Goal: Task Accomplishment & Management: Complete application form

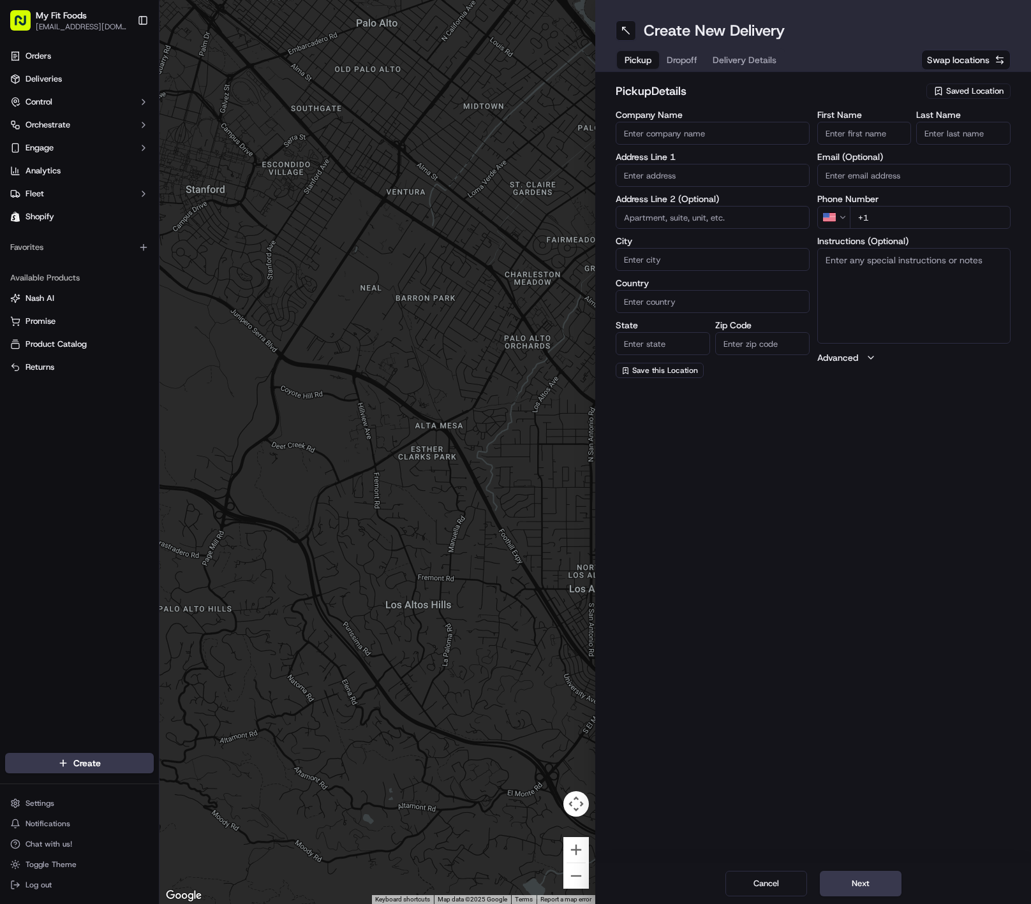
click at [979, 90] on span "Saved Location" at bounding box center [974, 90] width 57 height 11
type input "lake"
click at [913, 136] on span "My Fit Foods [GEOGRAPHIC_DATA] (101502353691)" at bounding box center [946, 144] width 157 height 23
type input "My Fit Foods [GEOGRAPHIC_DATA]"
type input "[STREET_ADDRESS][PERSON_NAME]"
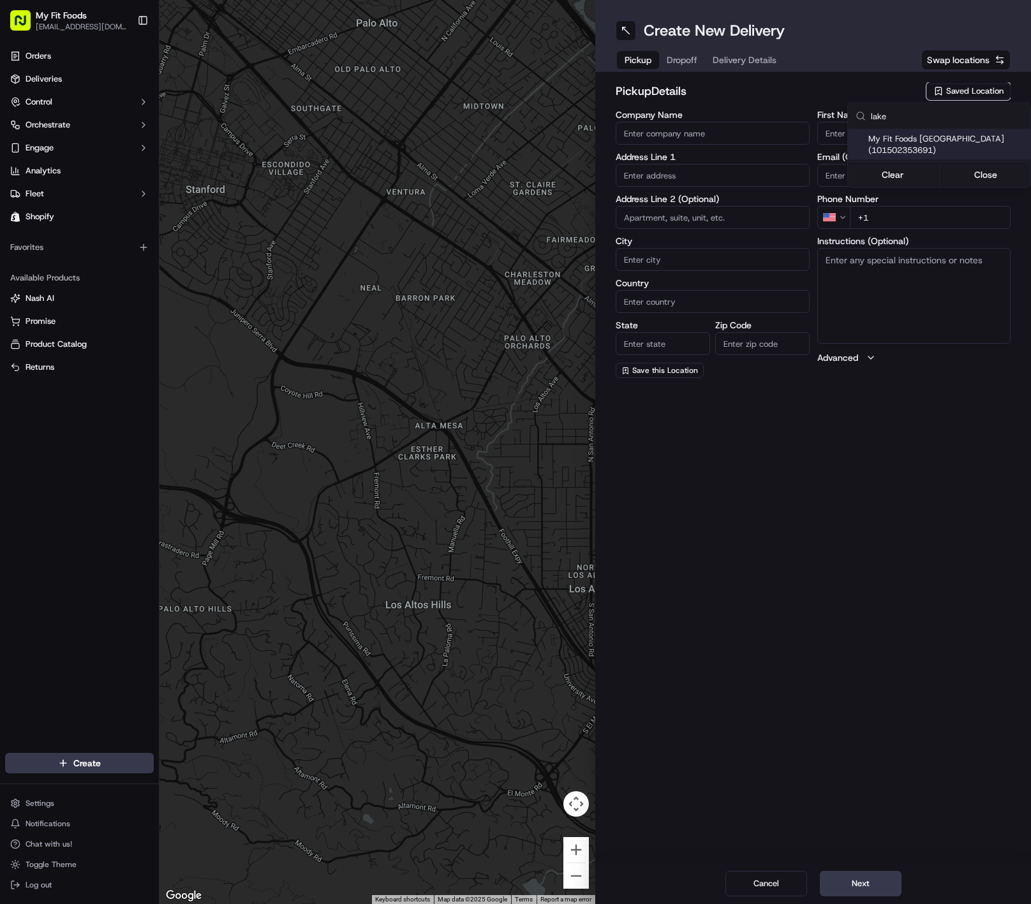
type input "#137"
type input "[GEOGRAPHIC_DATA]"
type input "US"
type input "OR"
type input "97035"
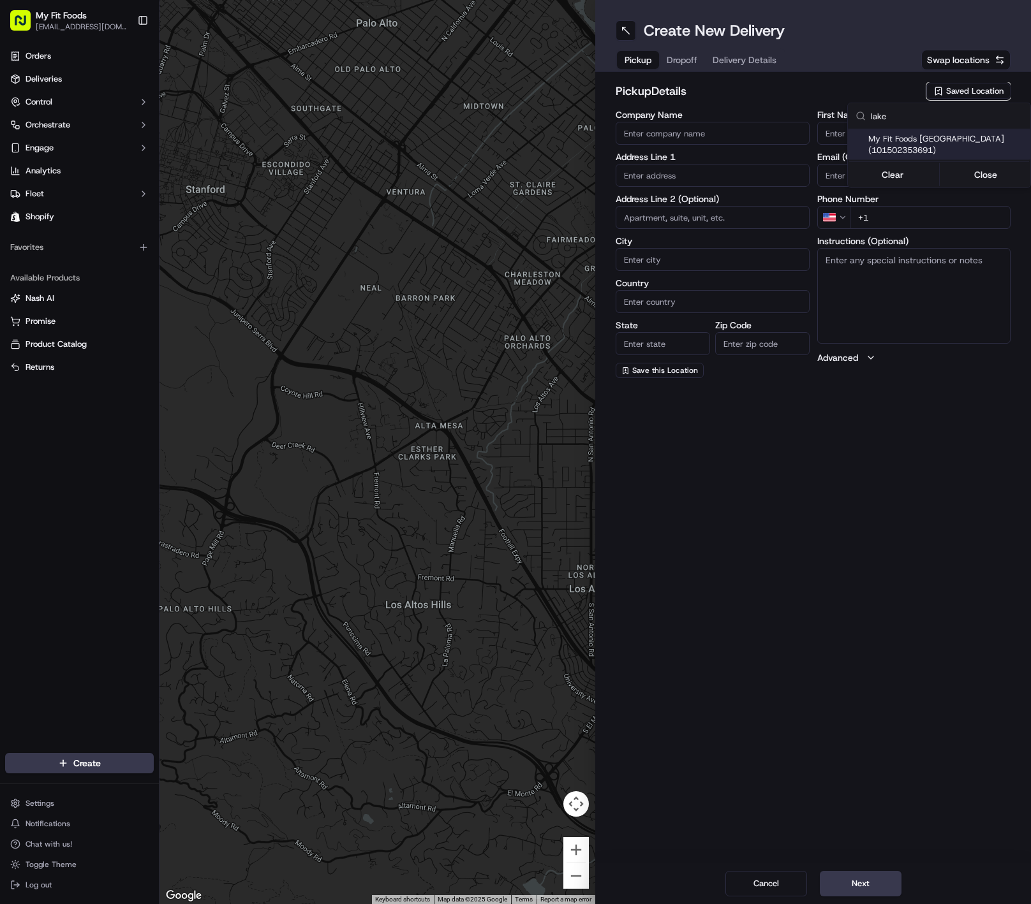
type input "[PHONE_NUMBER]"
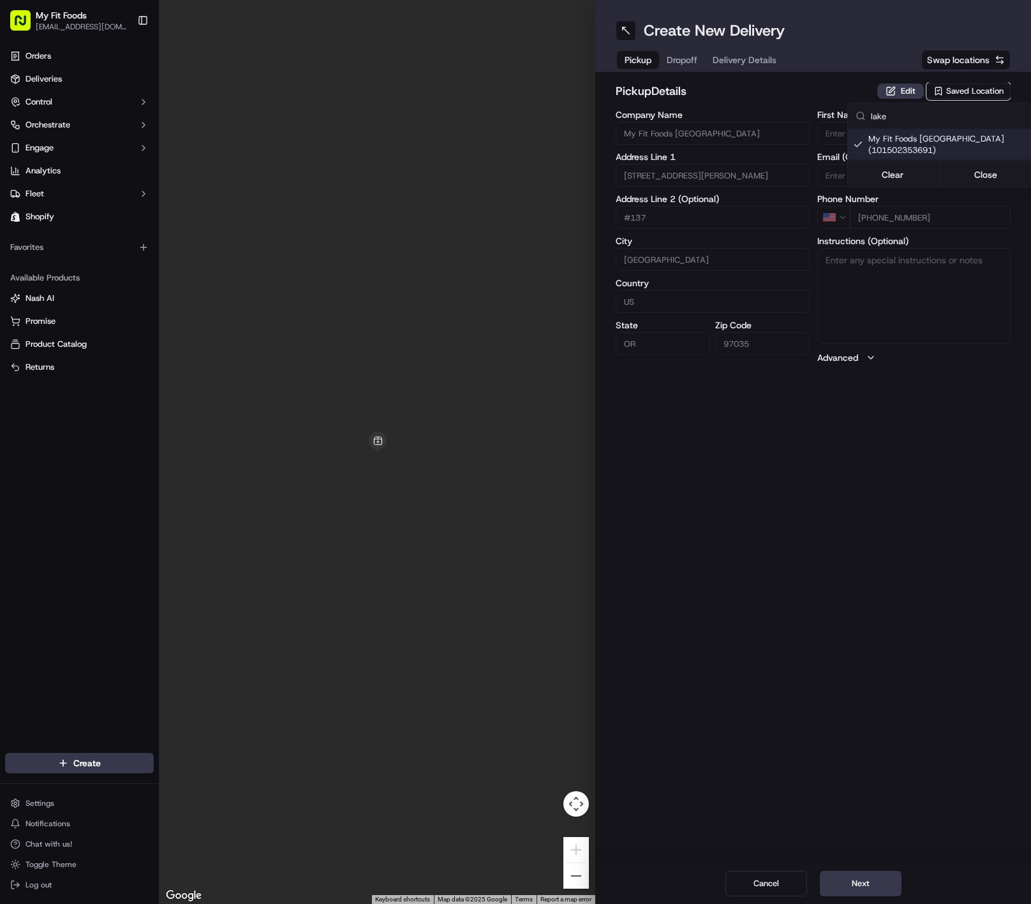
click at [684, 55] on html "My Fit Foods [EMAIL_ADDRESS][DOMAIN_NAME] Toggle Sidebar Orders Deliveries Cont…" at bounding box center [515, 452] width 1031 height 904
click at [684, 55] on span "Dropoff" at bounding box center [681, 60] width 31 height 13
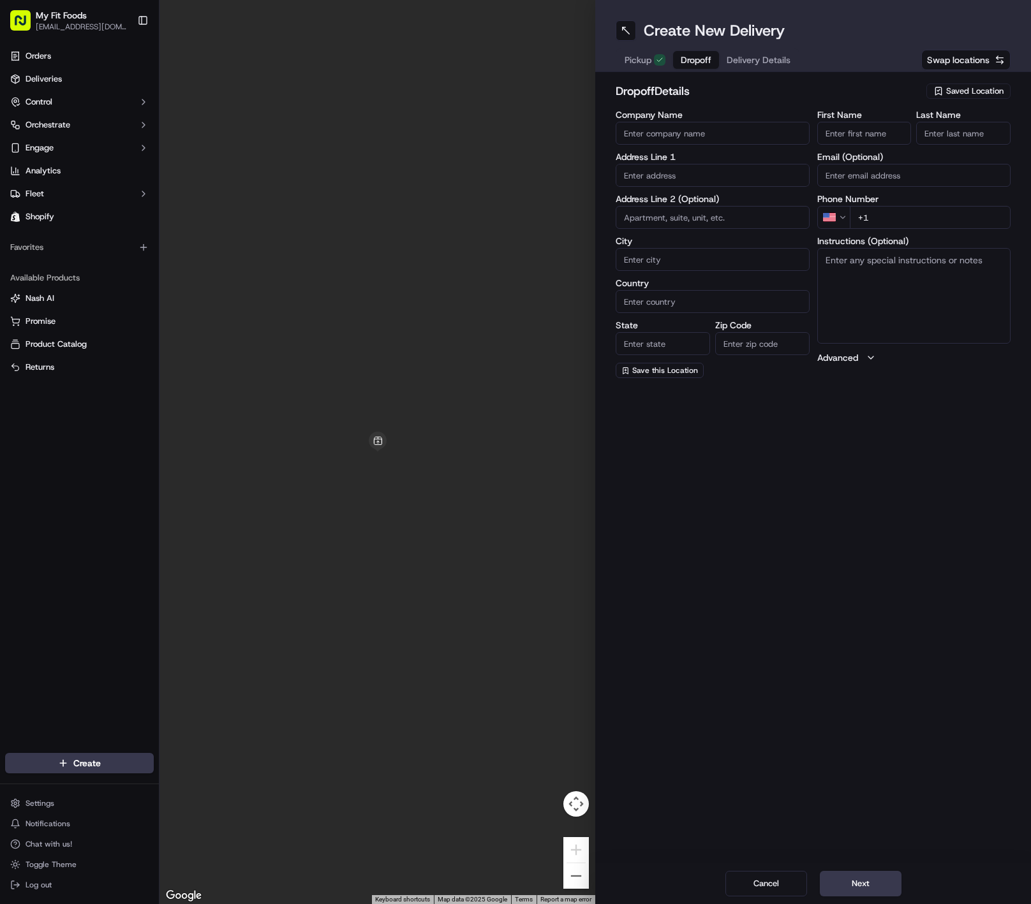
click at [691, 58] on span "Dropoff" at bounding box center [695, 60] width 31 height 13
click at [839, 137] on input "First Name" at bounding box center [864, 133] width 94 height 23
type input "[PERSON_NAME]"
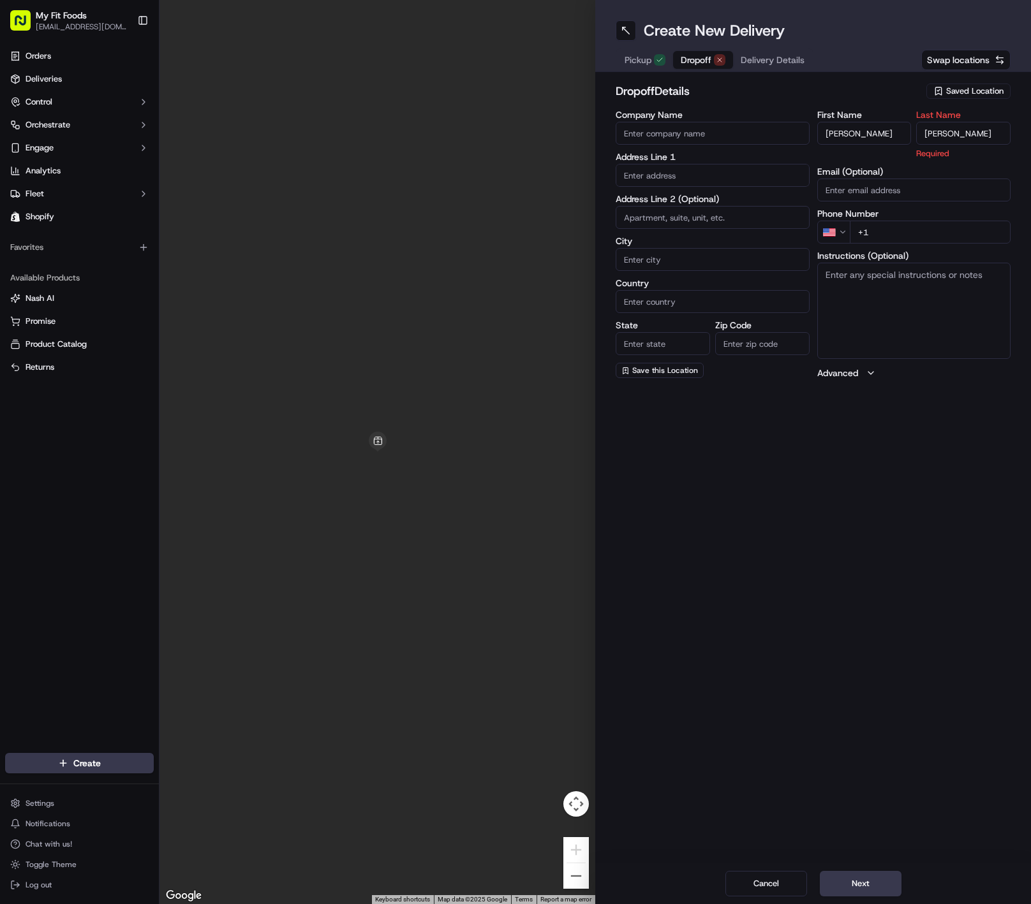
type input "[PERSON_NAME]"
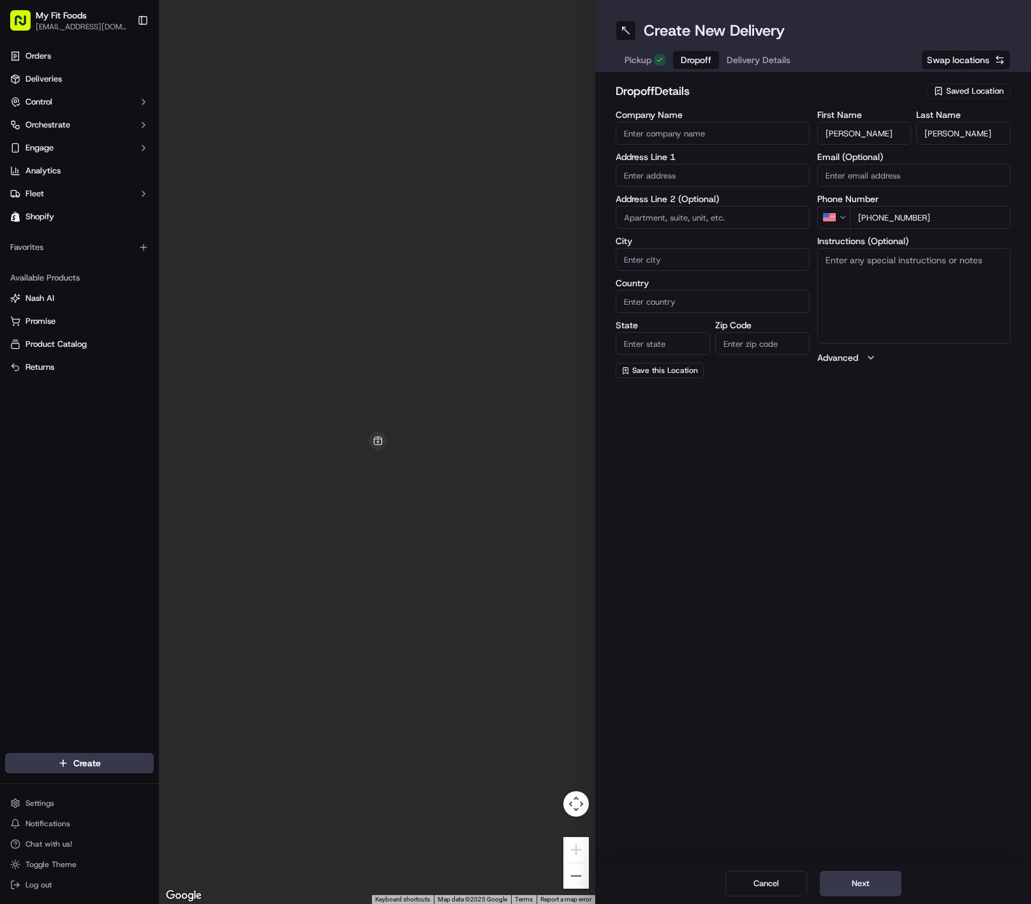
type input "[PHONE_NUMBER]"
click at [674, 141] on input "Company Name" at bounding box center [712, 133] width 194 height 23
click at [634, 179] on input "text" at bounding box center [712, 175] width 194 height 23
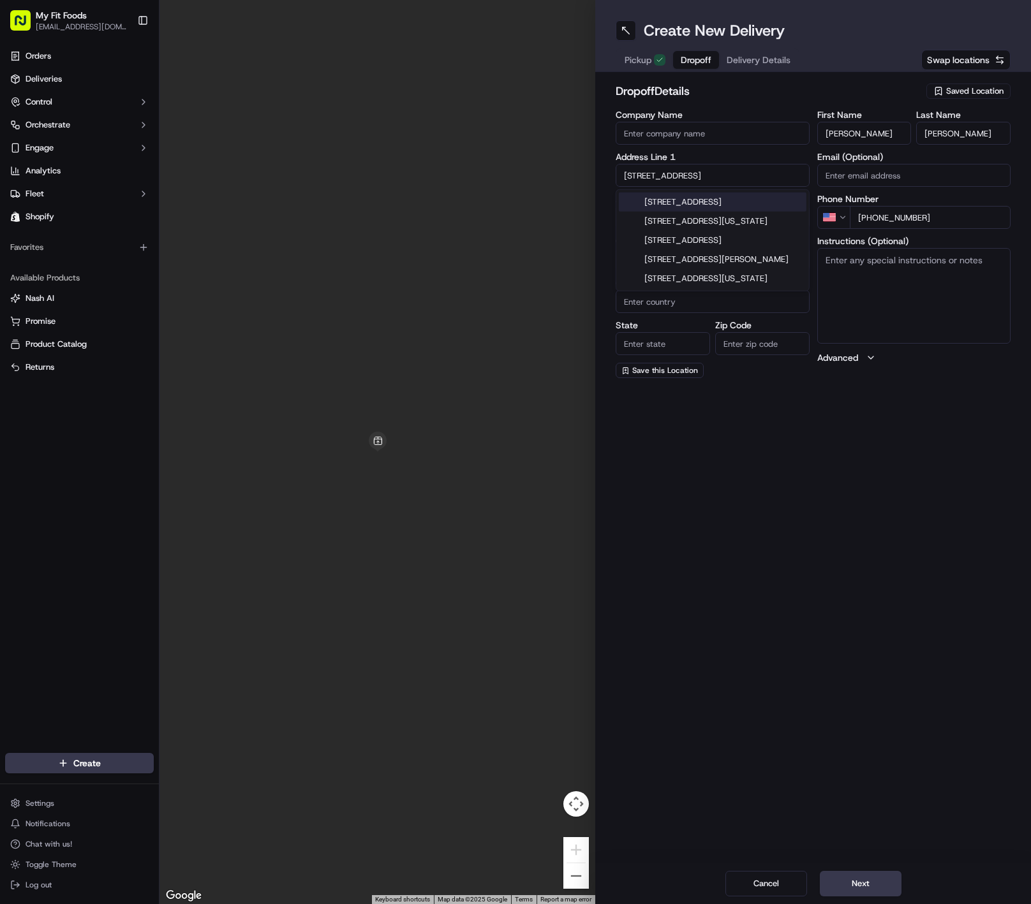
click at [733, 209] on div "[STREET_ADDRESS]" at bounding box center [712, 202] width 187 height 19
type input "[STREET_ADDRESS]"
type input "[GEOGRAPHIC_DATA]"
type input "WA"
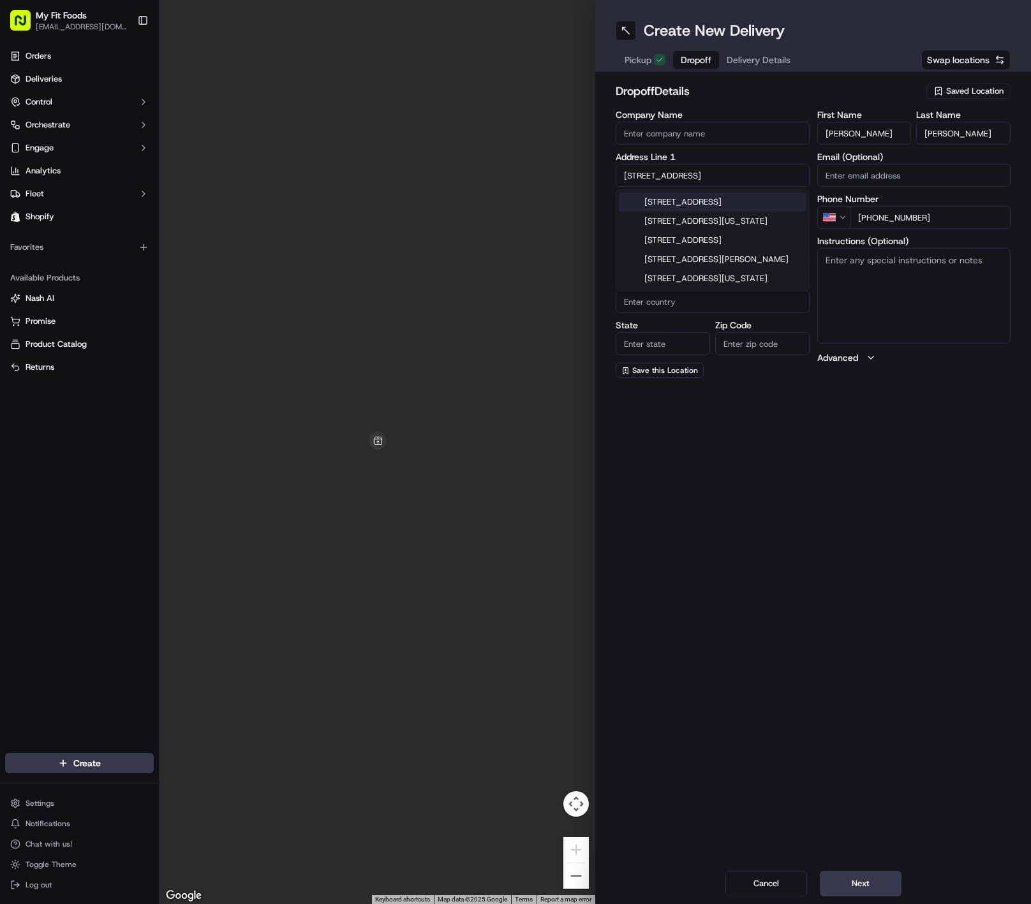
type input "98685"
type input "[STREET_ADDRESS]"
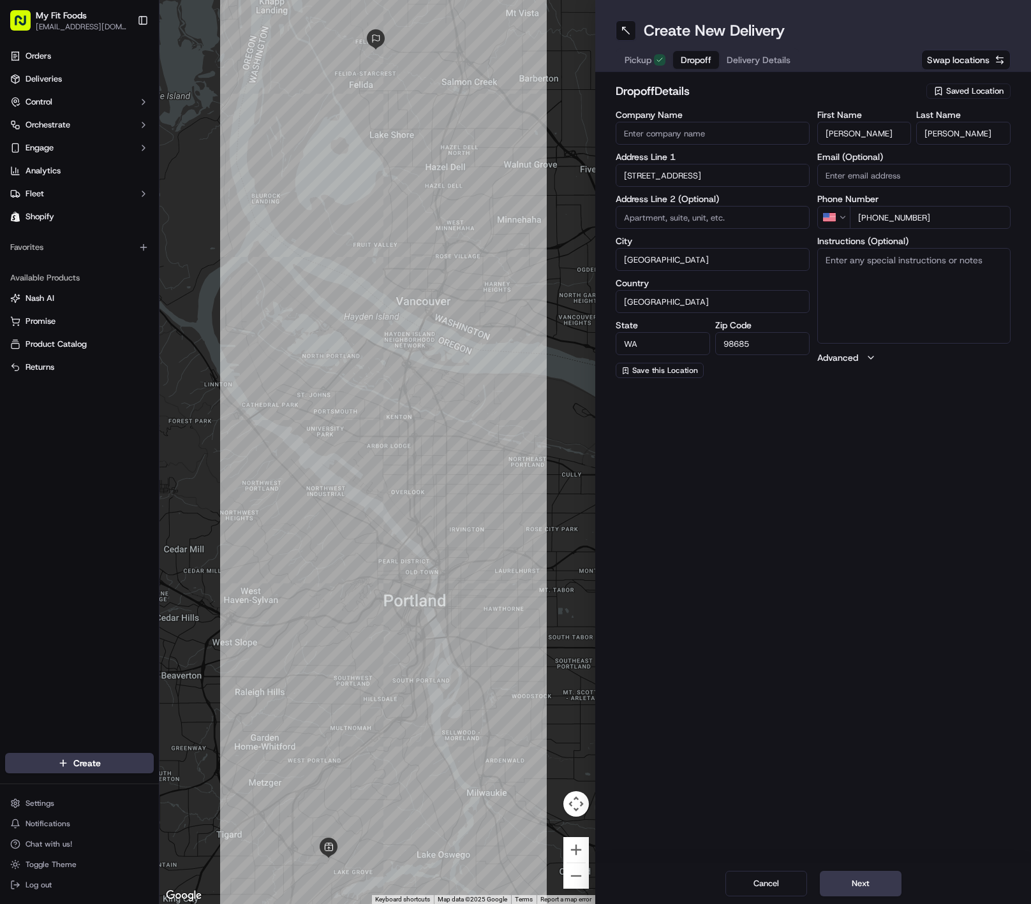
click at [911, 277] on textarea "Instructions (Optional)" at bounding box center [914, 296] width 194 height 96
click at [884, 878] on button "Next" at bounding box center [860, 884] width 82 height 26
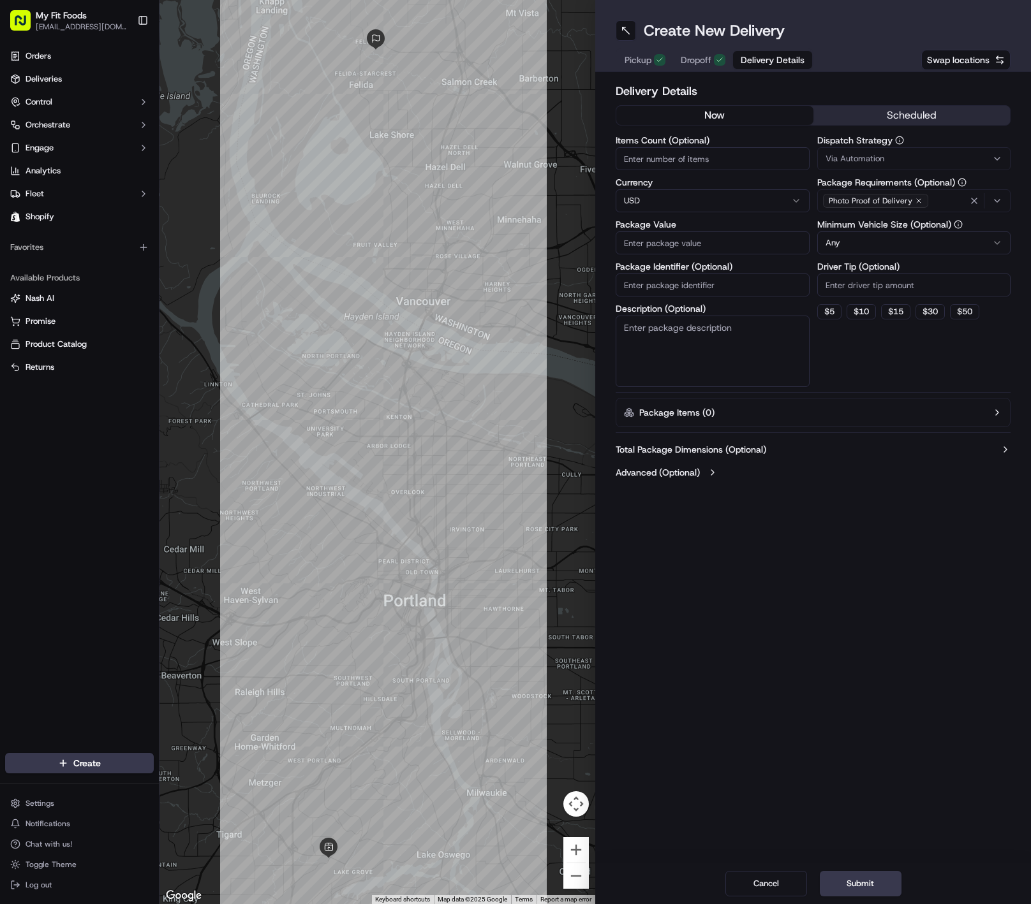
drag, startPoint x: 761, startPoint y: 119, endPoint x: 758, endPoint y: 168, distance: 49.2
click at [765, 106] on button "now" at bounding box center [714, 115] width 197 height 19
click at [735, 110] on button "now" at bounding box center [714, 115] width 197 height 19
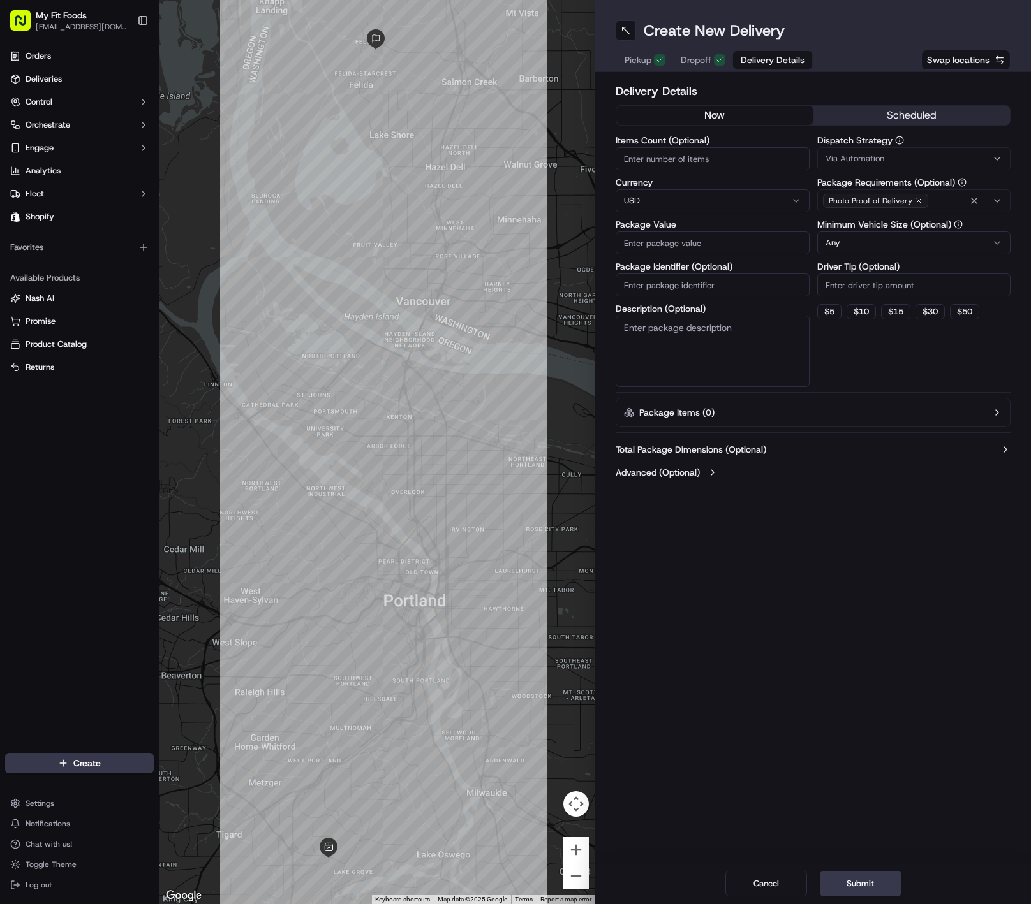
click at [708, 151] on input "Items Count (Optional)" at bounding box center [712, 158] width 194 height 23
type input "1"
click at [694, 239] on input "Package Value" at bounding box center [712, 242] width 194 height 23
type input "124"
click at [643, 291] on input "Package Identifier (Optional)" at bounding box center [712, 285] width 194 height 23
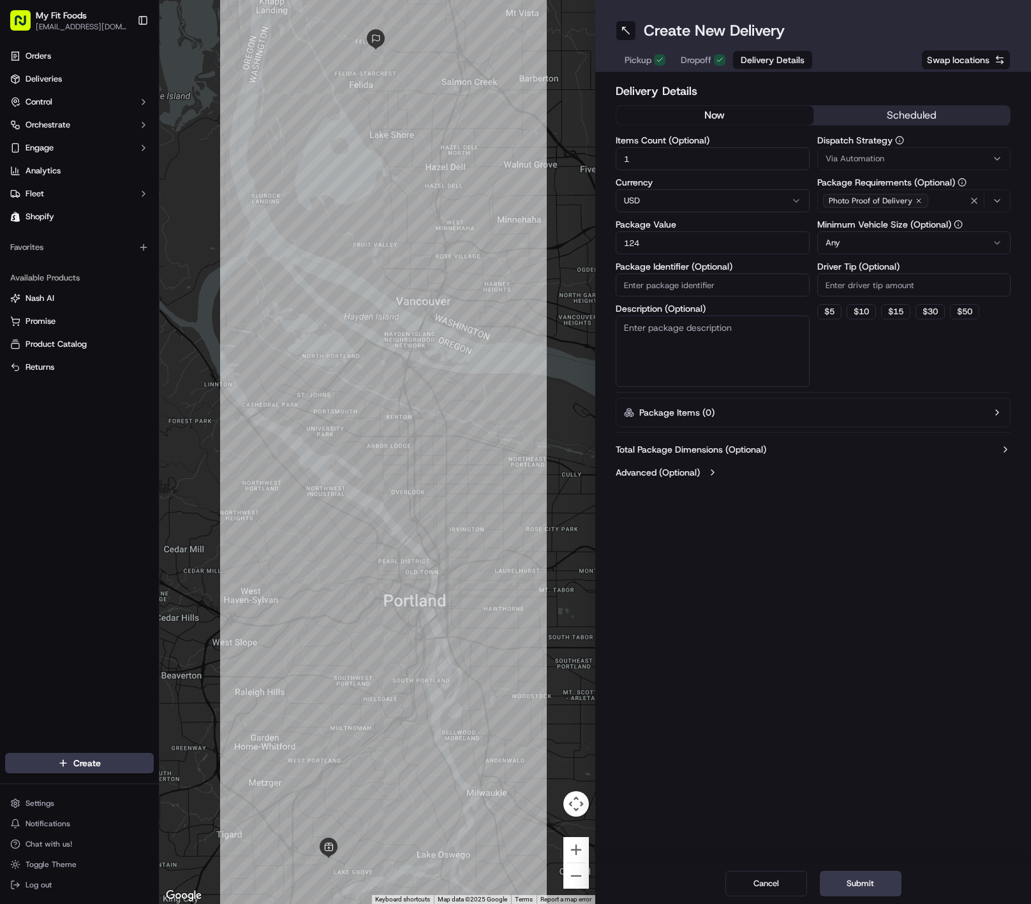
paste input "926659"
type input "926659"
click at [636, 338] on textarea "Description (Optional)" at bounding box center [712, 351] width 194 height 71
paste textarea "926659"
type textarea "926659"
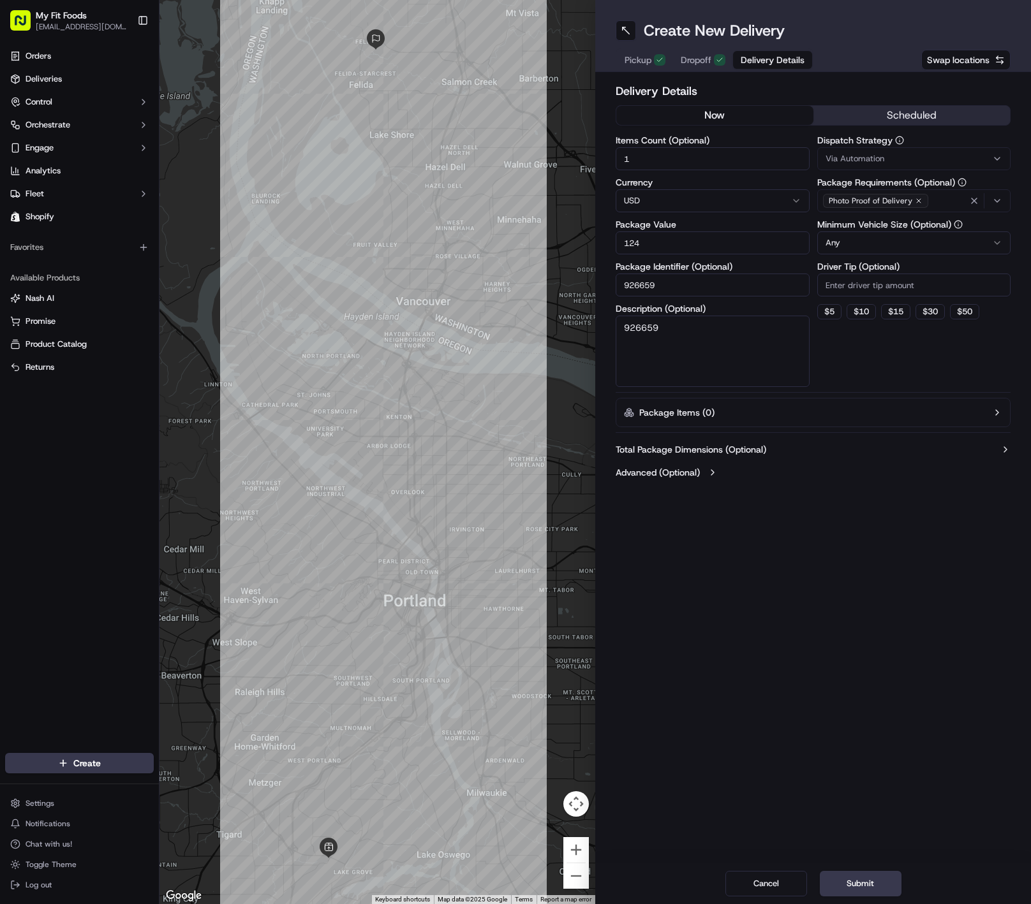
click at [665, 471] on label "Advanced (Optional)" at bounding box center [657, 472] width 84 height 13
click at [676, 508] on input "Reference ID" at bounding box center [812, 509] width 395 height 23
paste input "926659"
type input "926659"
click at [883, 460] on div "Total Package Dimensions (Optional) Advanced (Optional) Reference ID 926659 Met…" at bounding box center [812, 532] width 395 height 189
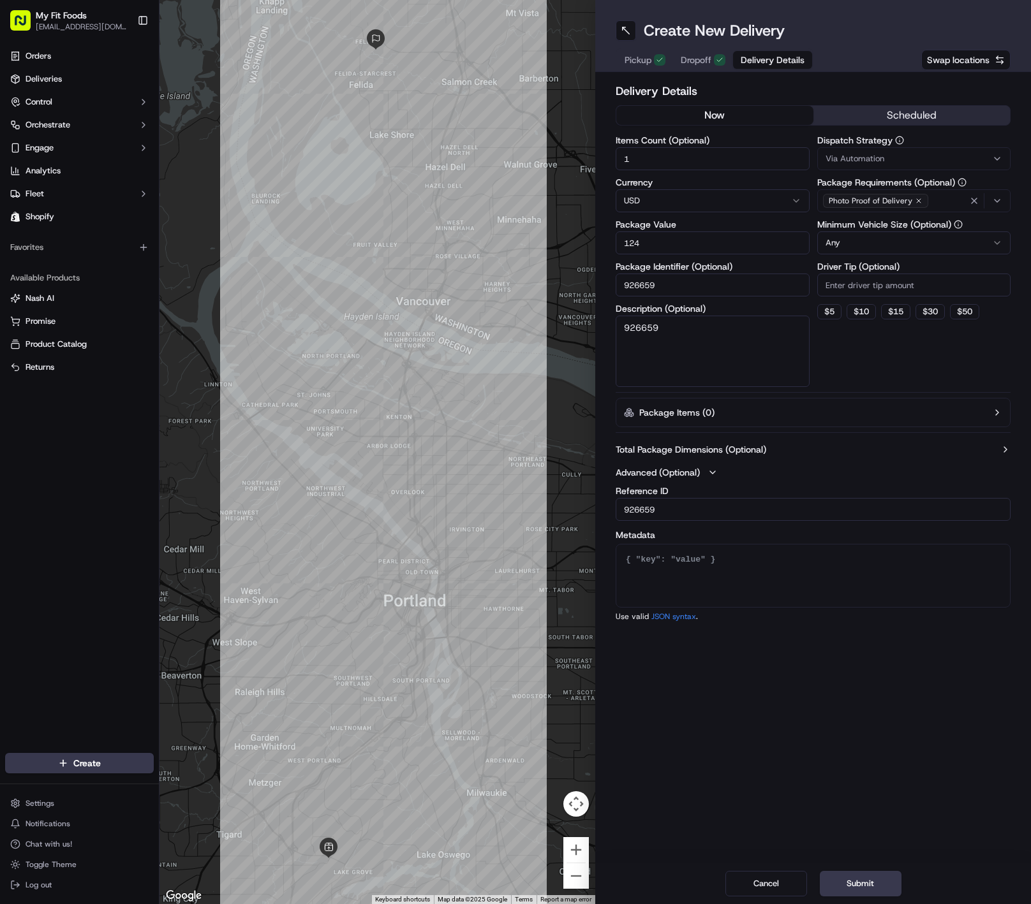
click at [883, 153] on div "Via Automation" at bounding box center [913, 158] width 187 height 11
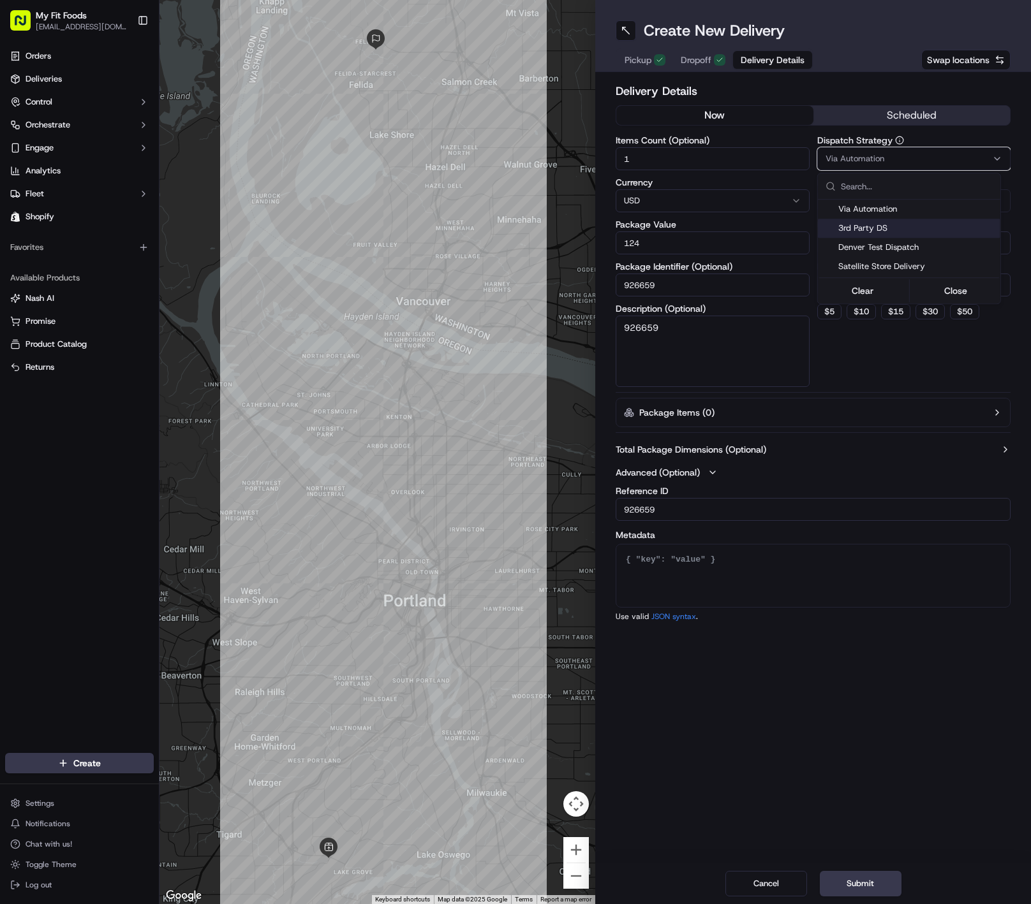
click at [879, 228] on span "3rd Party DS" at bounding box center [916, 228] width 157 height 11
click at [628, 62] on html "My Fit Foods [EMAIL_ADDRESS][DOMAIN_NAME] Toggle Sidebar Orders Deliveries Cont…" at bounding box center [515, 452] width 1031 height 904
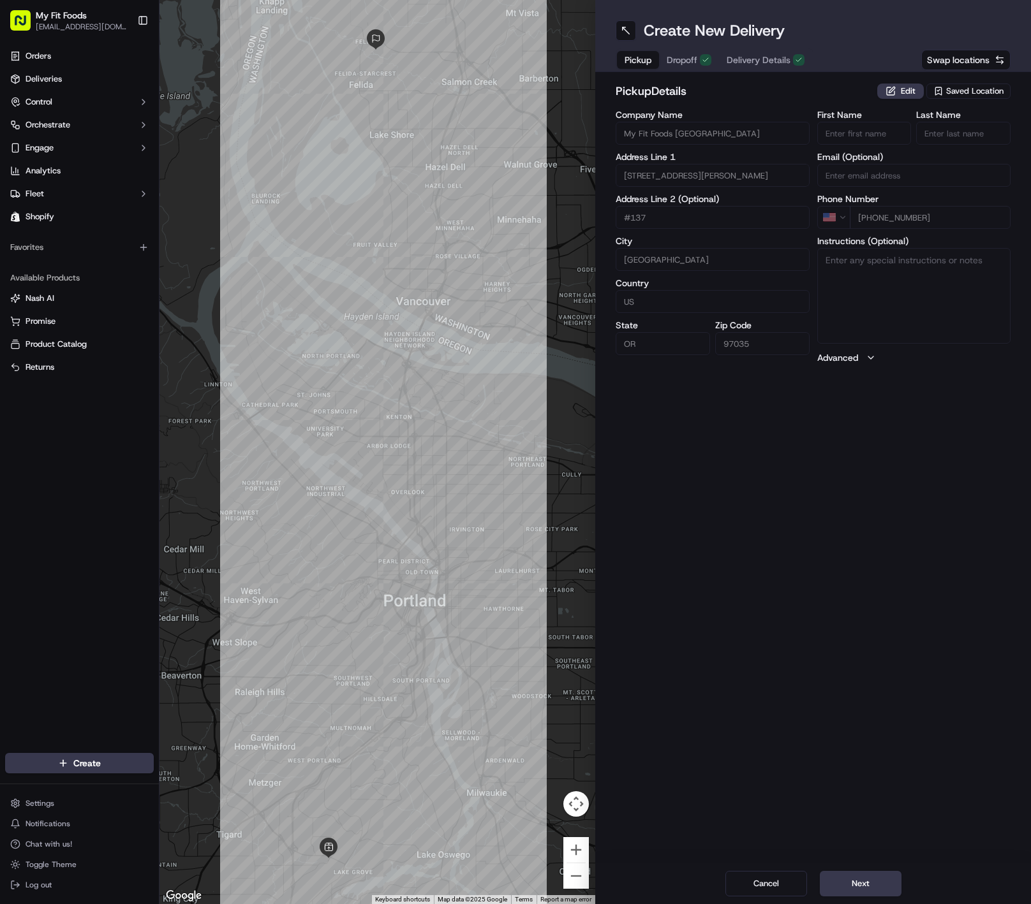
click at [645, 61] on span "Pickup" at bounding box center [637, 60] width 27 height 13
click at [964, 88] on span "Saved Location" at bounding box center [974, 90] width 57 height 11
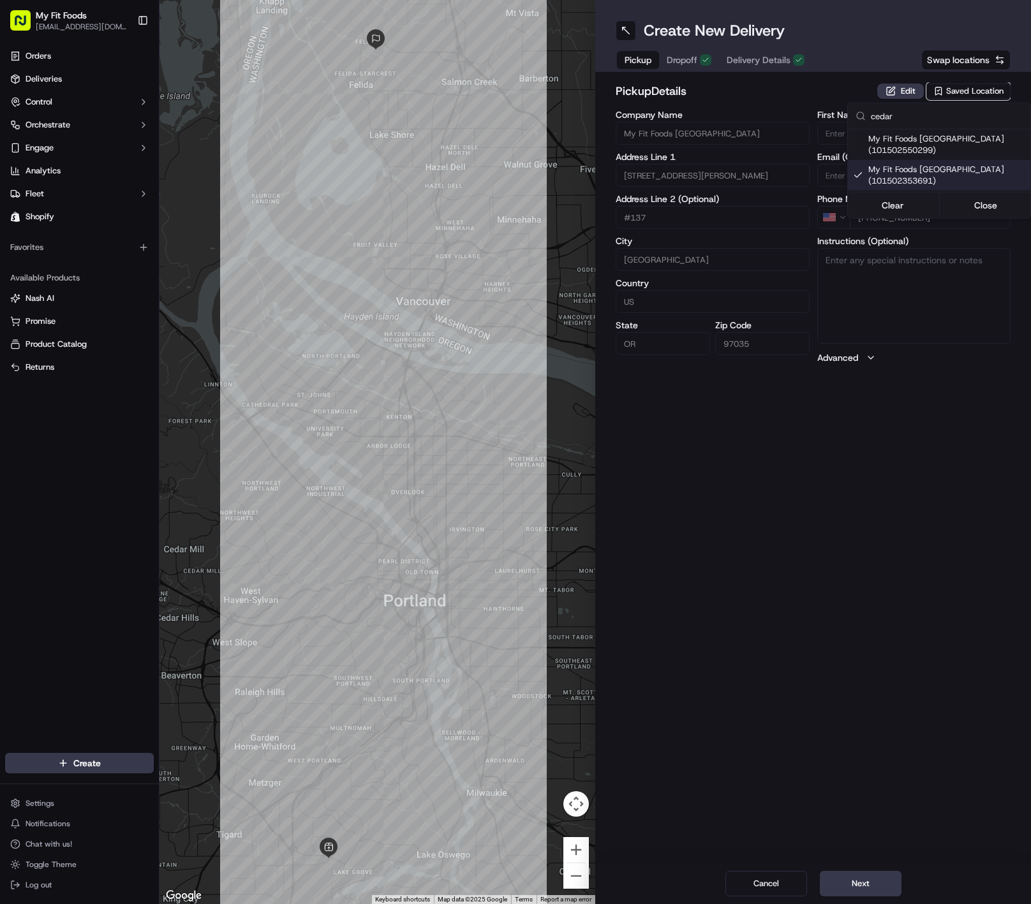
type input "cedar"
click at [913, 151] on span "My Fit Foods [GEOGRAPHIC_DATA] (101502550299)" at bounding box center [946, 144] width 157 height 23
type input "My Fit Foods [GEOGRAPHIC_DATA]"
type input "[STREET_ADDRESS]"
type input "Beaverton"
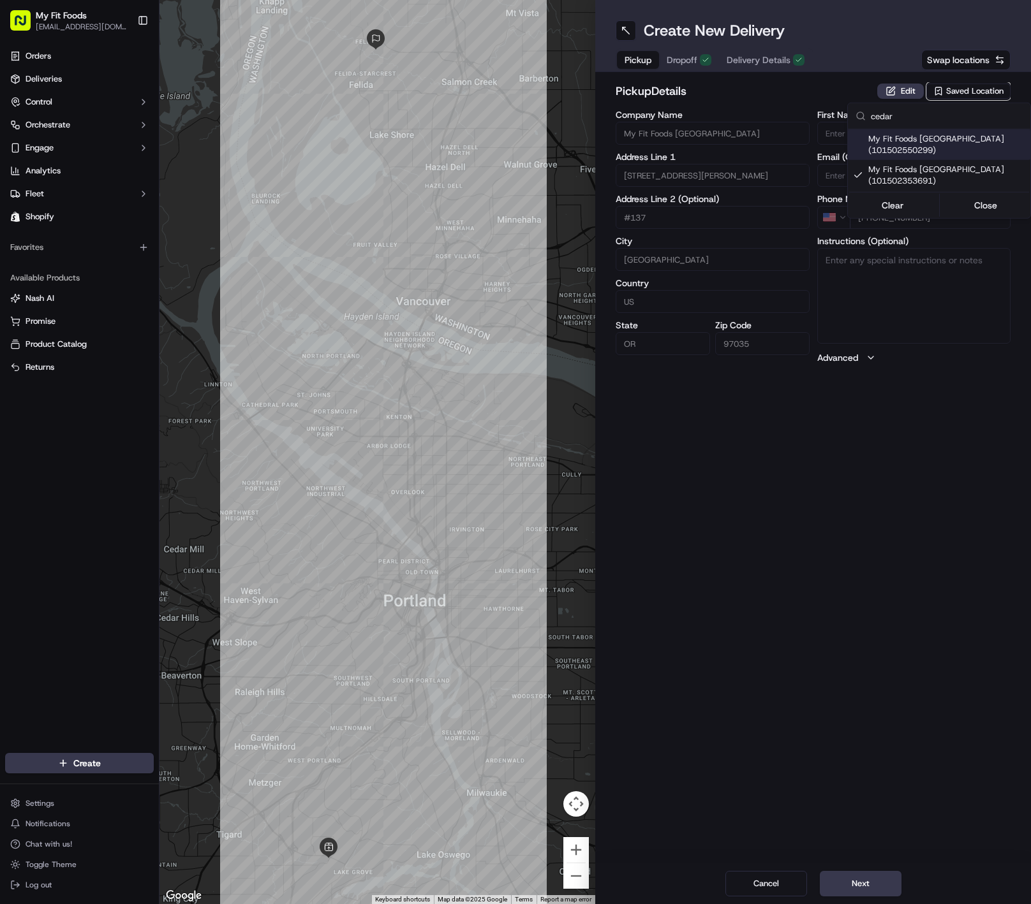
type input "97005"
type input "[PHONE_NUMBER]"
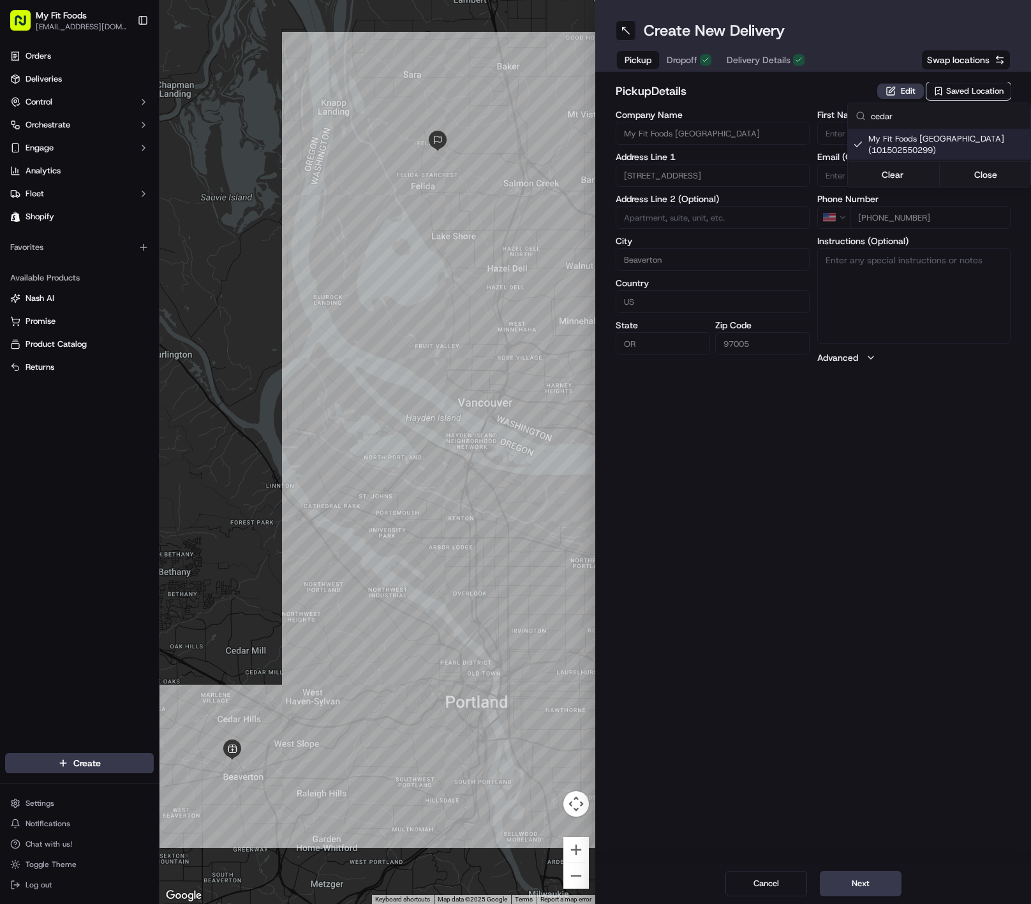
click at [765, 57] on html "My Fit Foods [EMAIL_ADDRESS][DOMAIN_NAME] Toggle Sidebar Orders Deliveries Cont…" at bounding box center [515, 452] width 1031 height 904
click at [760, 57] on span "Delivery Details" at bounding box center [758, 60] width 64 height 13
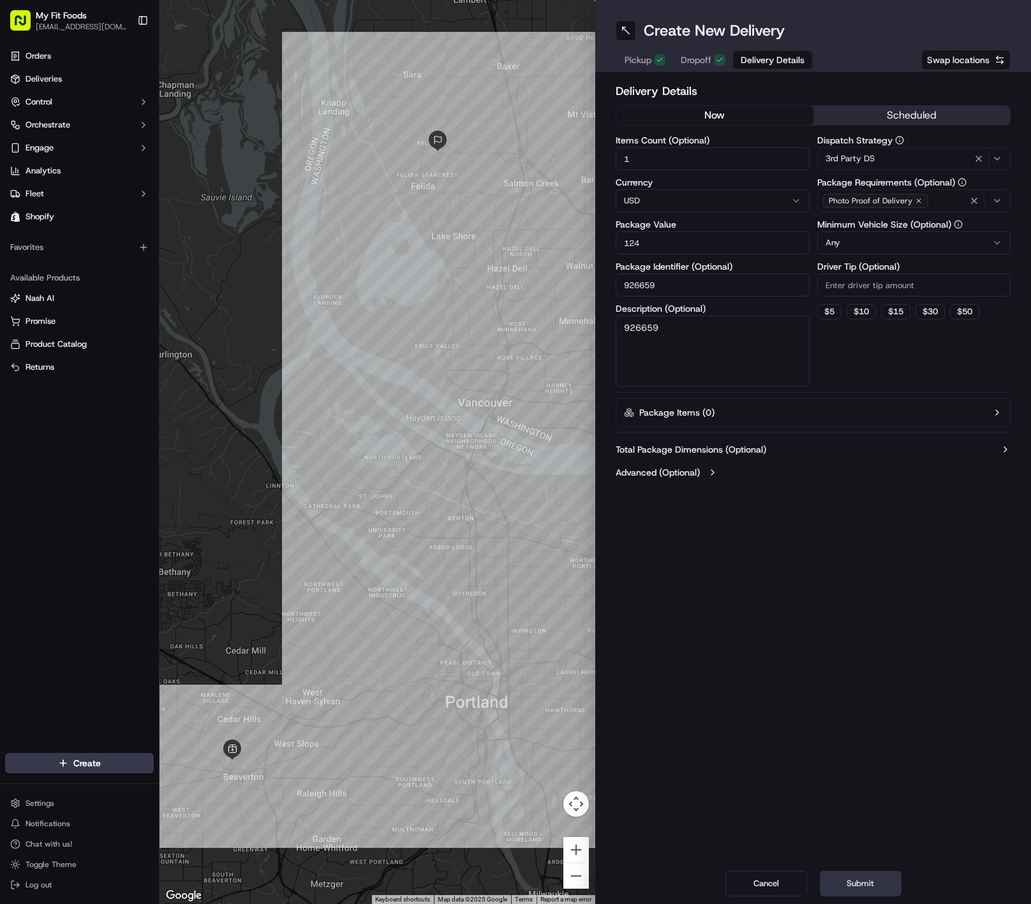
click at [862, 877] on button "Submit" at bounding box center [860, 884] width 82 height 26
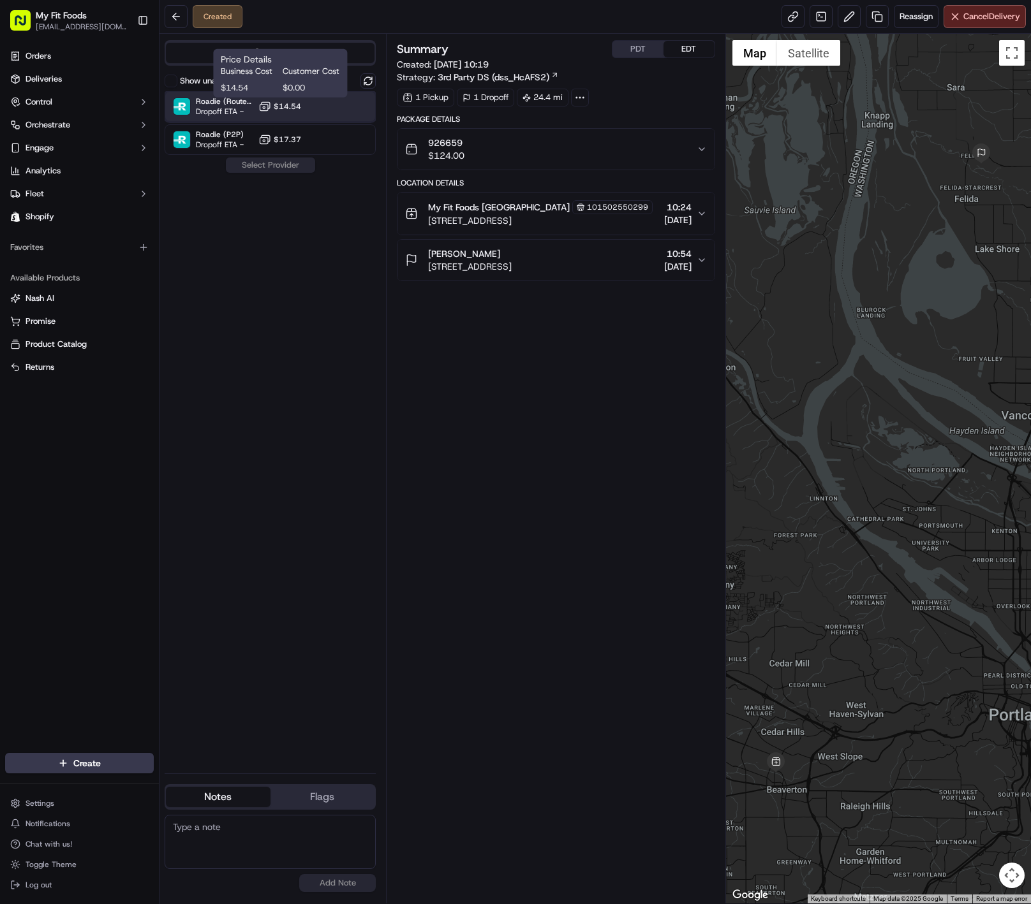
click at [324, 116] on div "Roadie (Routed) Dropoff ETA - $14.54" at bounding box center [270, 106] width 211 height 31
click at [293, 169] on button "Assign Provider" at bounding box center [270, 165] width 91 height 15
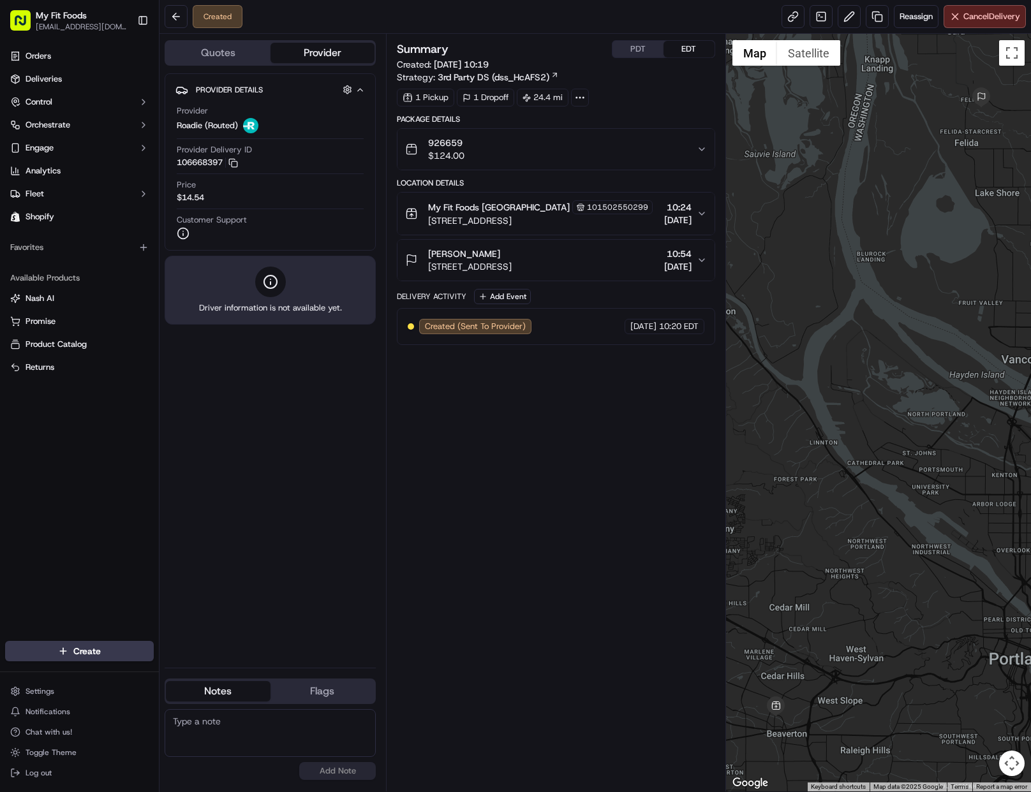
click at [187, 776] on div "[EMAIL_ADDRESS][DOMAIN_NAME] [PERSON_NAME][EMAIL_ADDRESS][DOMAIN_NAME] [EMAIL_A…" at bounding box center [270, 744] width 211 height 71
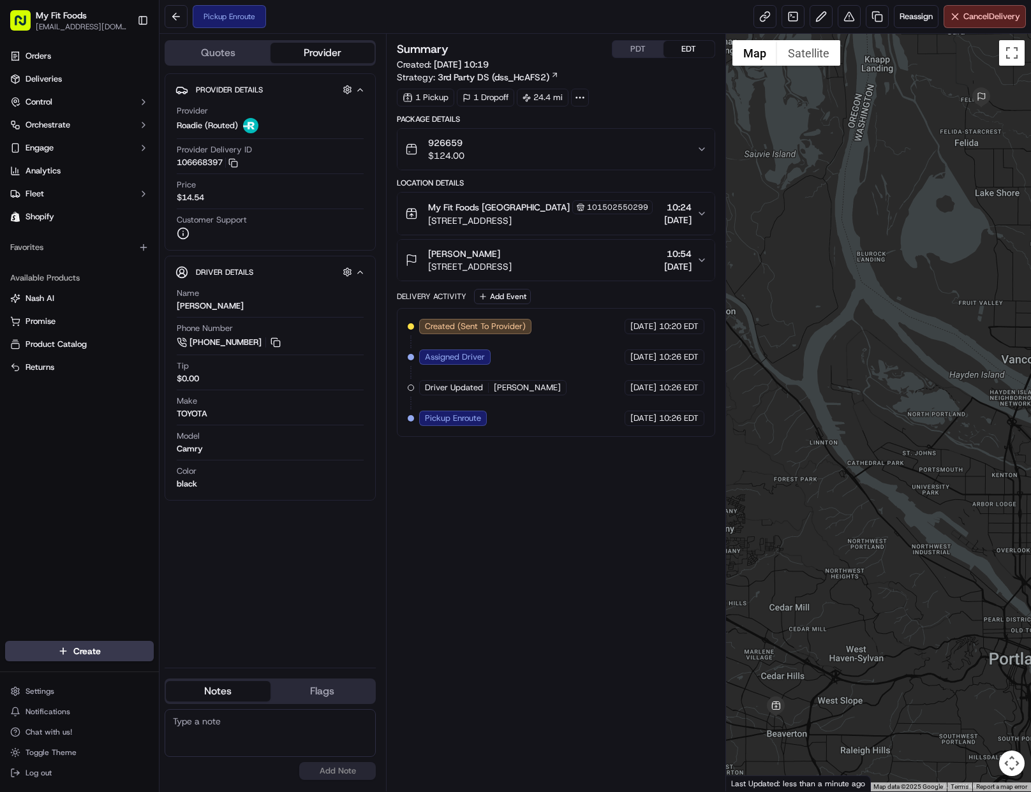
click at [566, 727] on div "Summary PDT EDT Created: [DATE] 10:19 Strategy: 3rd Party DS (dss_HcAFS2) 1 Pic…" at bounding box center [556, 412] width 318 height 745
click at [180, 728] on textarea at bounding box center [270, 733] width 211 height 48
click at [196, 739] on textarea at bounding box center [270, 733] width 211 height 48
drag, startPoint x: 524, startPoint y: 642, endPoint x: 548, endPoint y: 618, distance: 34.7
click at [524, 643] on div "Summary PDT EDT Created: [DATE] 10:19 Strategy: 3rd Party DS (dss_HcAFS2) 1 Pic…" at bounding box center [556, 412] width 318 height 745
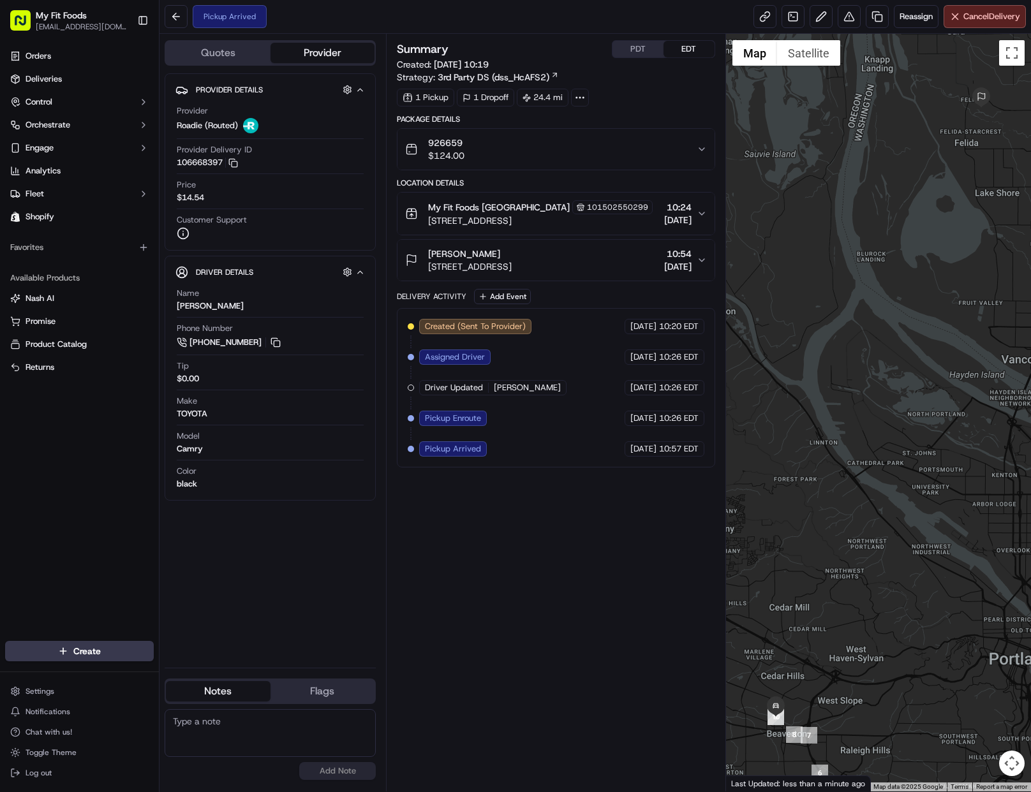
drag, startPoint x: 503, startPoint y: 606, endPoint x: 497, endPoint y: 610, distance: 6.6
click at [503, 606] on div "Summary PDT EDT Created: [DATE] 10:19 Strategy: 3rd Party DS (dss_HcAFS2) 1 Pic…" at bounding box center [556, 412] width 318 height 745
click at [319, 626] on div "Provider Details Hidden ( 4 ) Provider Roadie (Routed) Provider Delivery ID 106…" at bounding box center [270, 365] width 211 height 584
